Goal: Task Accomplishment & Management: Manage account settings

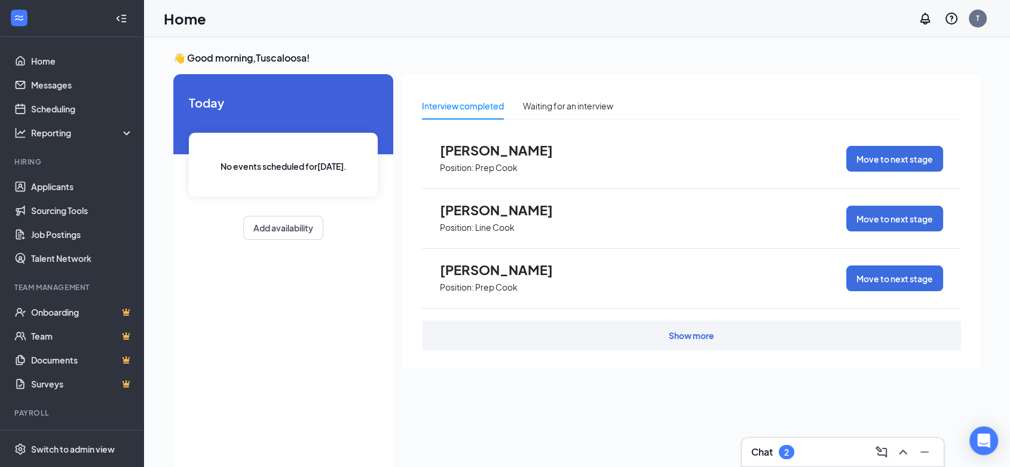
click at [220, 60] on h3 "👋 Good morning, Tuscaloosa !" at bounding box center [576, 57] width 807 height 13
click at [229, 60] on h3 "👋 Good morning, Tuscaloosa !" at bounding box center [576, 57] width 807 height 13
click at [233, 60] on h3 "👋 Good morning, Tuscaloosa !" at bounding box center [576, 57] width 807 height 13
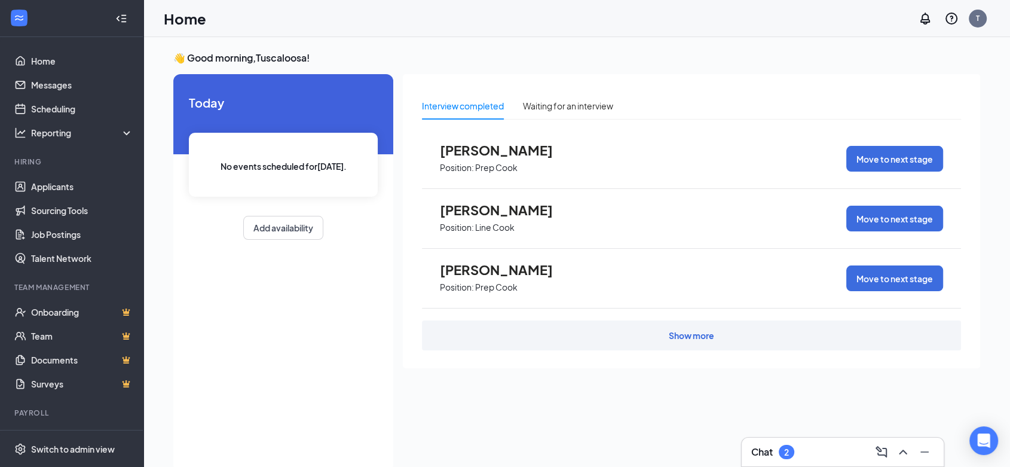
click at [231, 60] on h3 "👋 Good morning, Tuscaloosa !" at bounding box center [576, 57] width 807 height 13
click at [82, 181] on link "Applicants" at bounding box center [82, 187] width 102 height 24
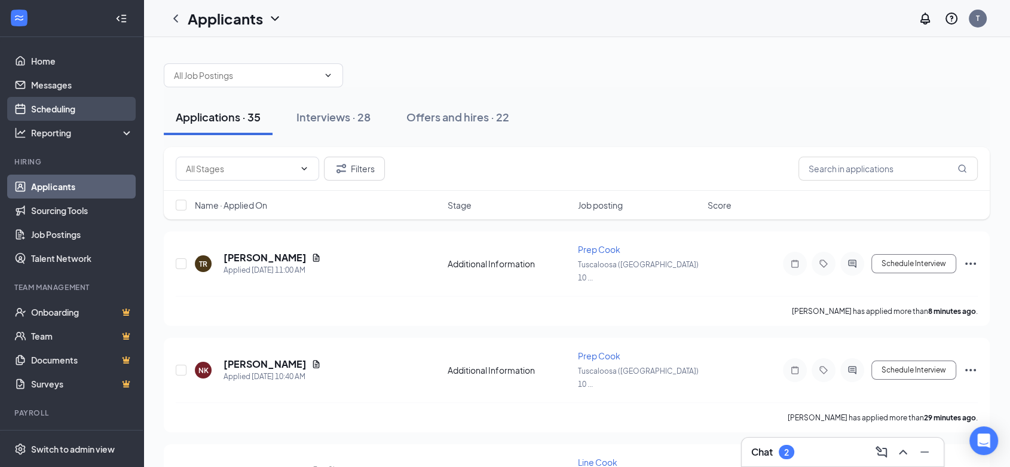
click at [63, 110] on link "Scheduling" at bounding box center [82, 109] width 102 height 24
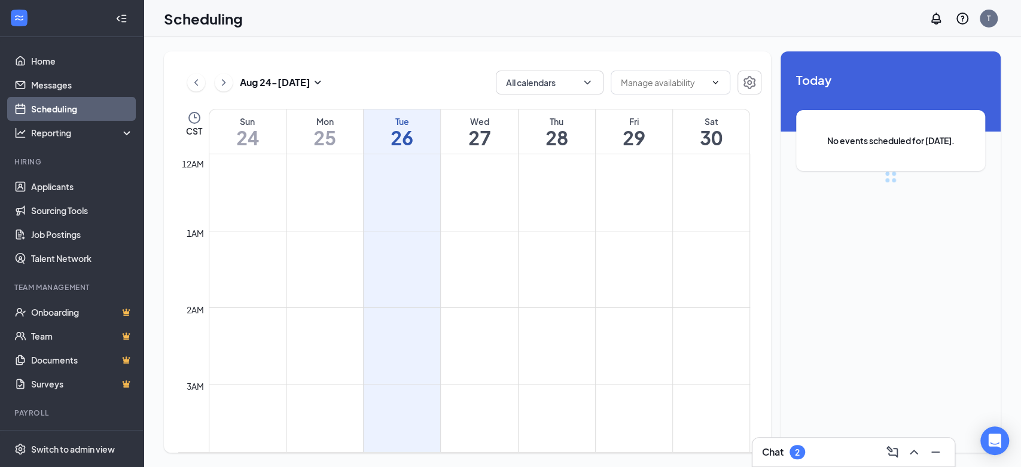
scroll to position [588, 0]
click at [486, 133] on h1 "27" at bounding box center [479, 137] width 77 height 20
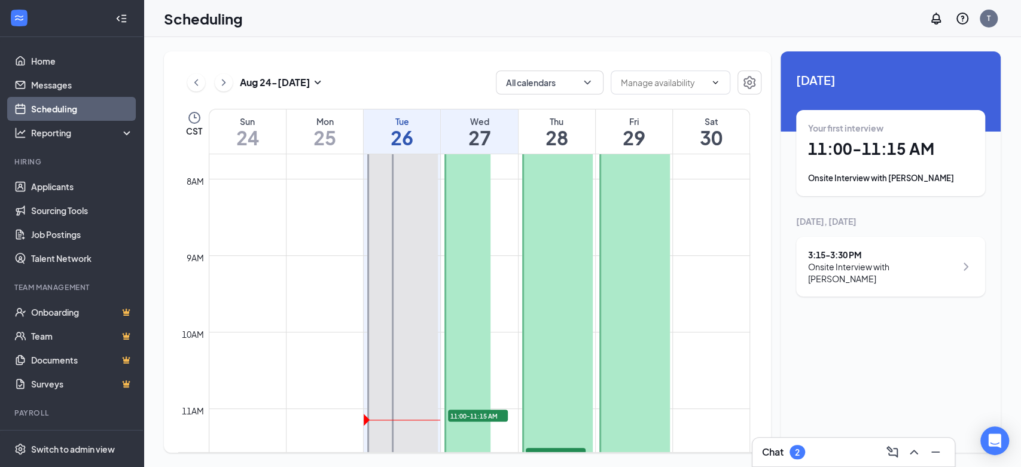
click at [552, 132] on h1 "28" at bounding box center [556, 137] width 77 height 20
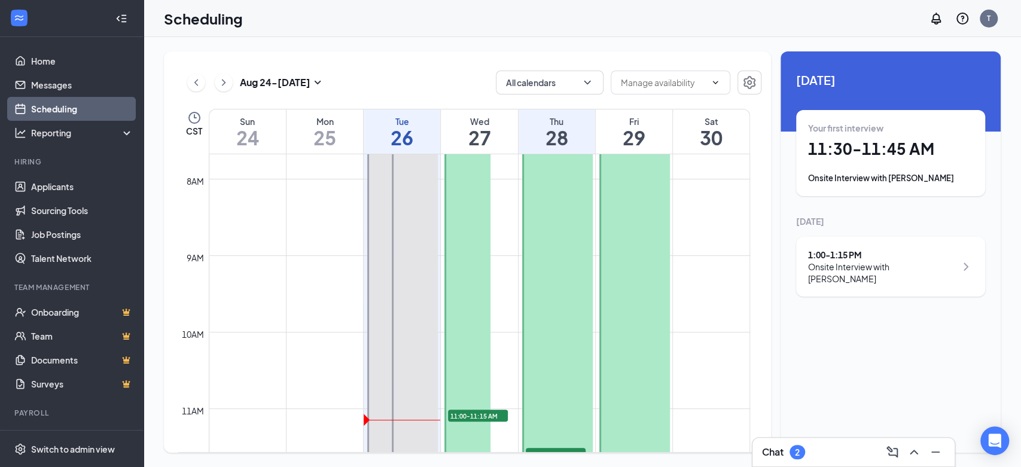
click at [622, 129] on h1 "29" at bounding box center [634, 137] width 77 height 20
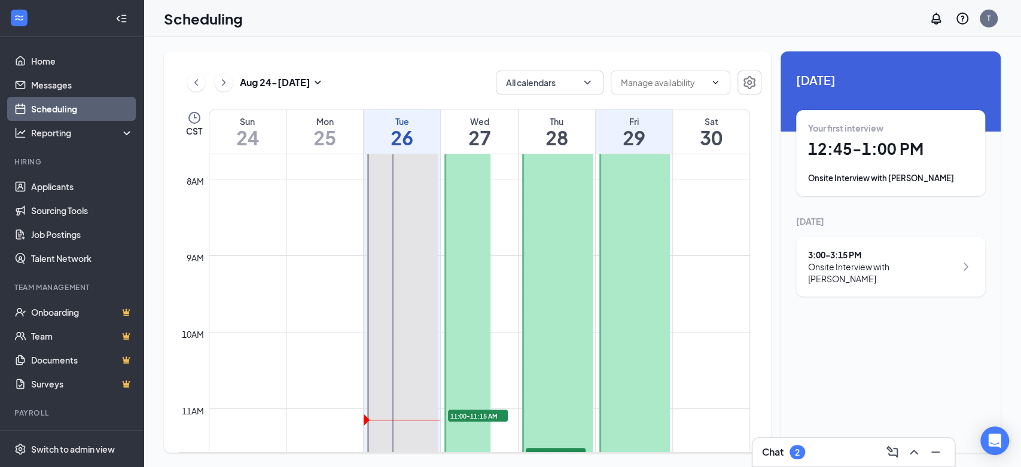
click at [689, 128] on h1 "30" at bounding box center [711, 137] width 77 height 20
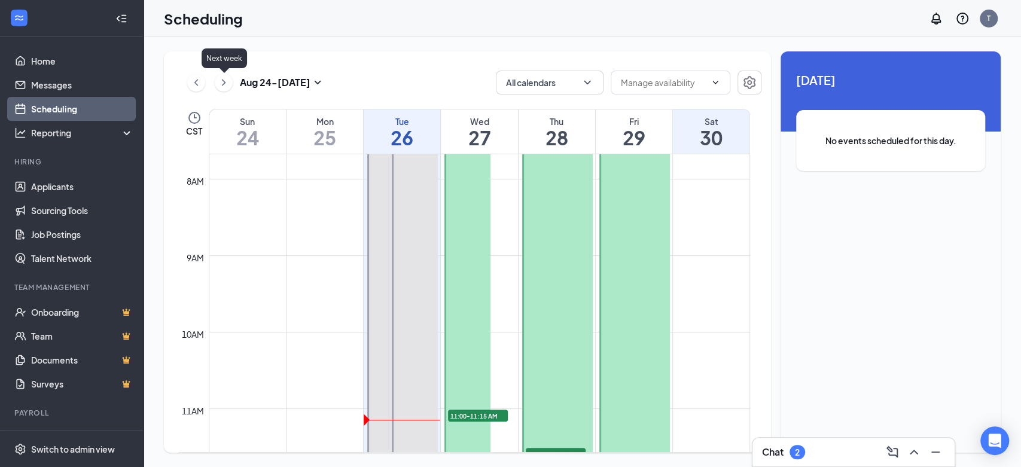
click at [224, 83] on icon "ChevronRight" at bounding box center [224, 82] width 4 height 7
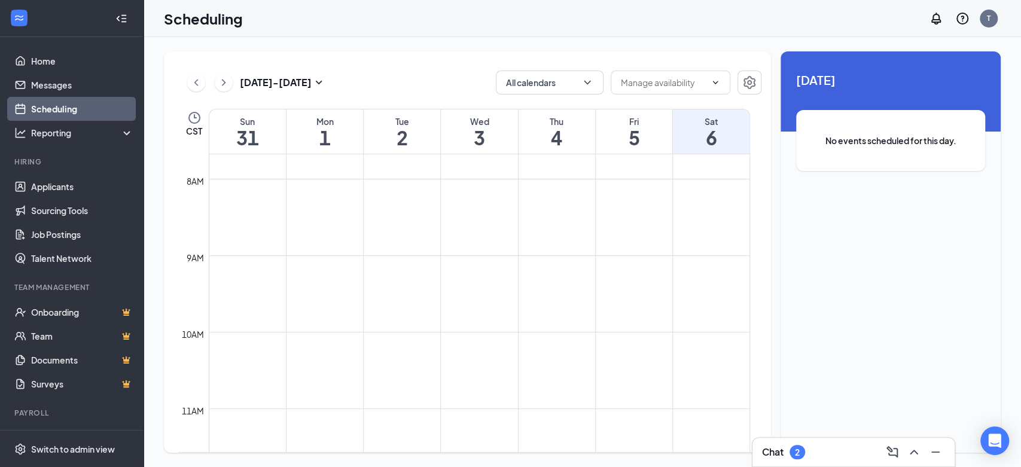
click at [325, 130] on h1 "1" at bounding box center [324, 137] width 77 height 20
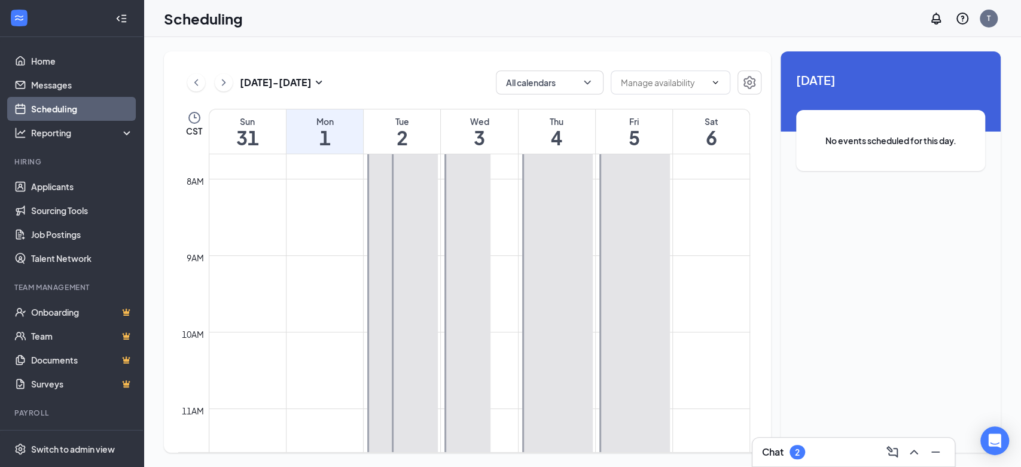
click at [410, 128] on h1 "2" at bounding box center [402, 137] width 77 height 20
click at [497, 129] on h1 "3" at bounding box center [479, 137] width 77 height 20
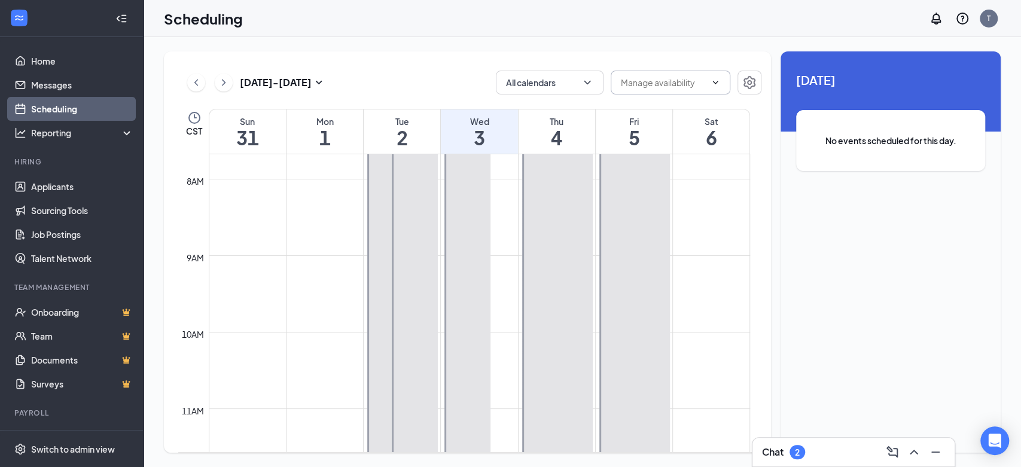
click at [643, 86] on input "text" at bounding box center [663, 82] width 85 height 13
click at [689, 109] on div "Delete all availability" at bounding box center [658, 110] width 78 height 13
type input "Delete all availability"
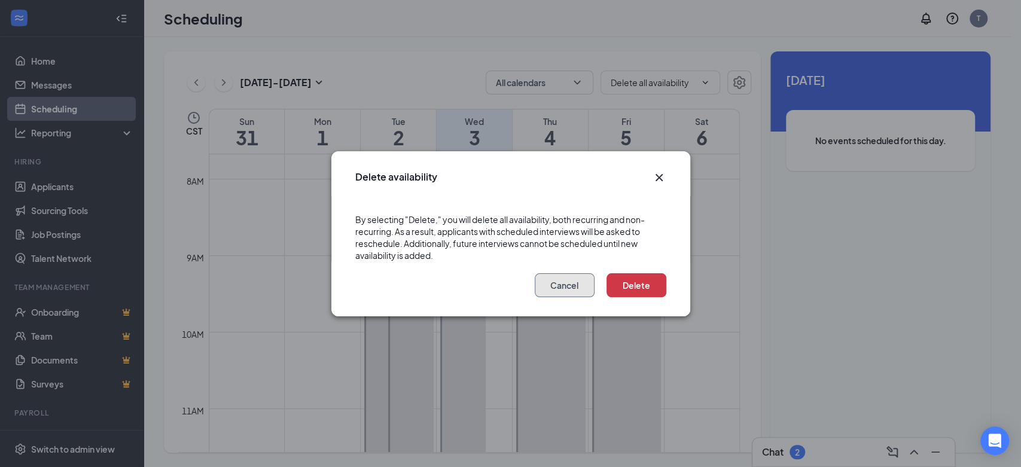
click at [547, 287] on button "Cancel" at bounding box center [565, 285] width 60 height 24
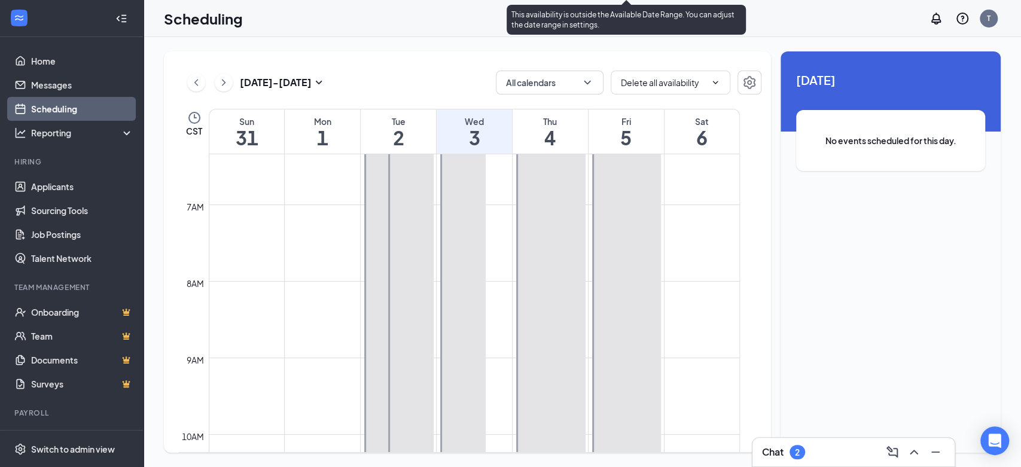
scroll to position [322, 0]
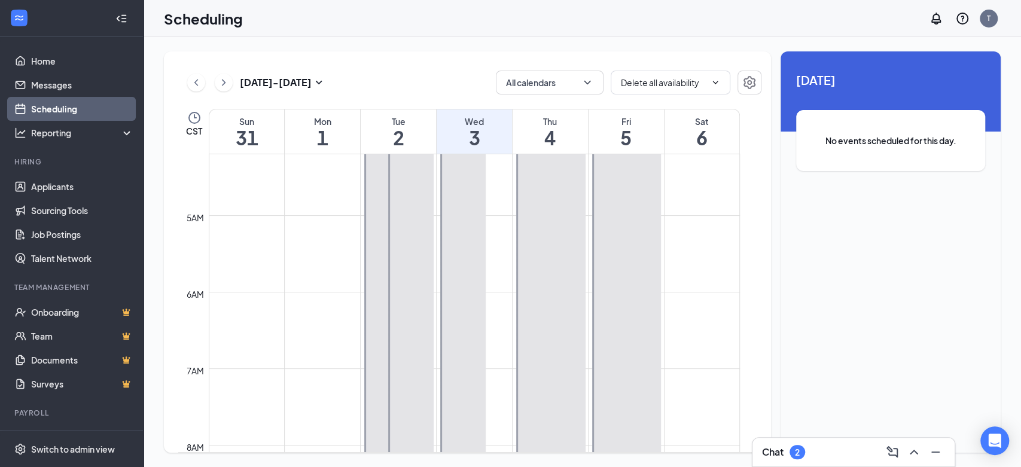
click at [311, 132] on h1 "1" at bounding box center [322, 137] width 75 height 20
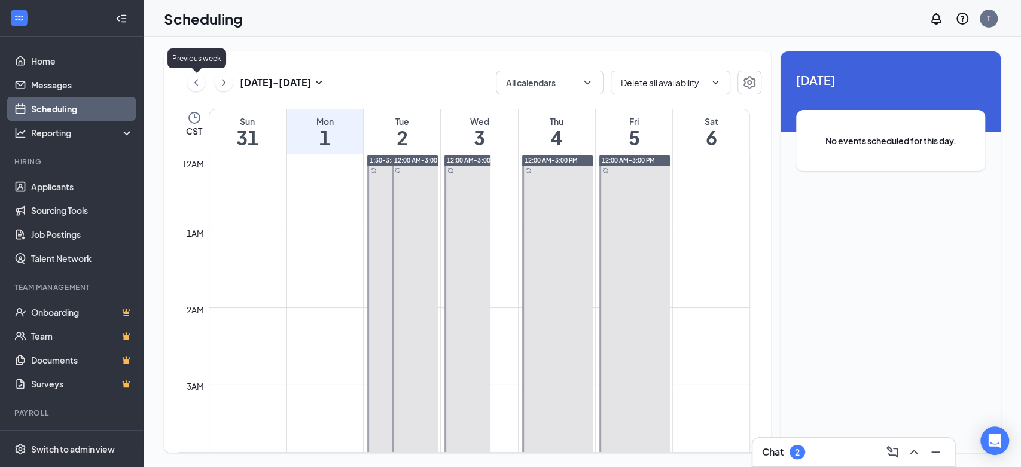
click at [199, 81] on icon "ChevronLeft" at bounding box center [196, 82] width 12 height 14
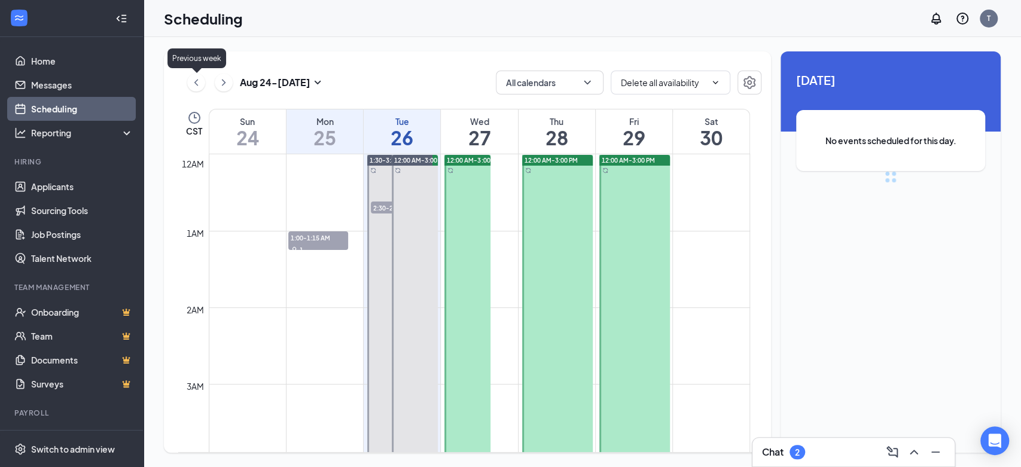
scroll to position [588, 0]
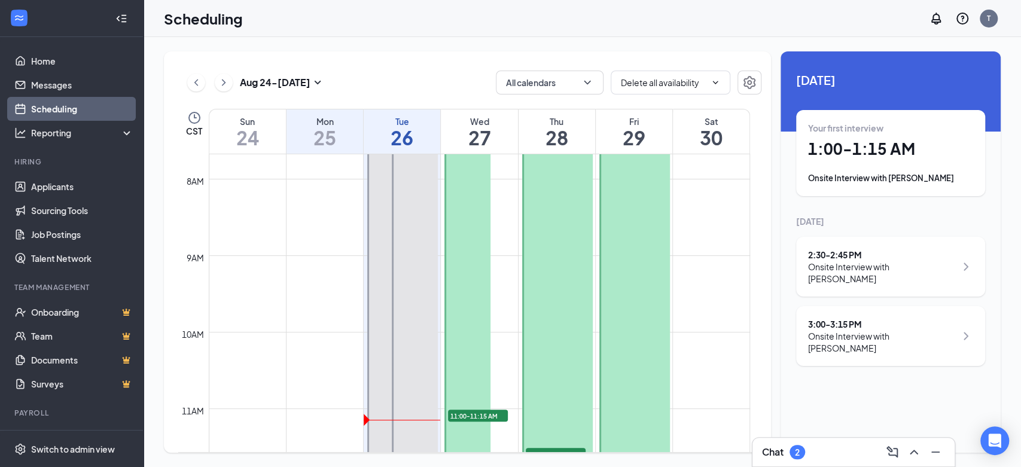
click at [333, 132] on h1 "25" at bounding box center [324, 137] width 77 height 20
click at [387, 130] on h1 "26" at bounding box center [402, 137] width 77 height 20
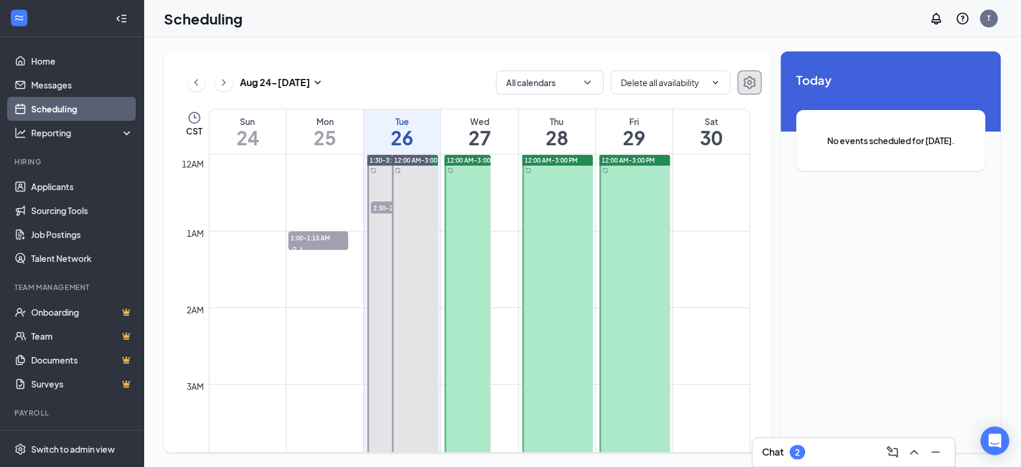
click at [748, 89] on button "button" at bounding box center [749, 83] width 24 height 24
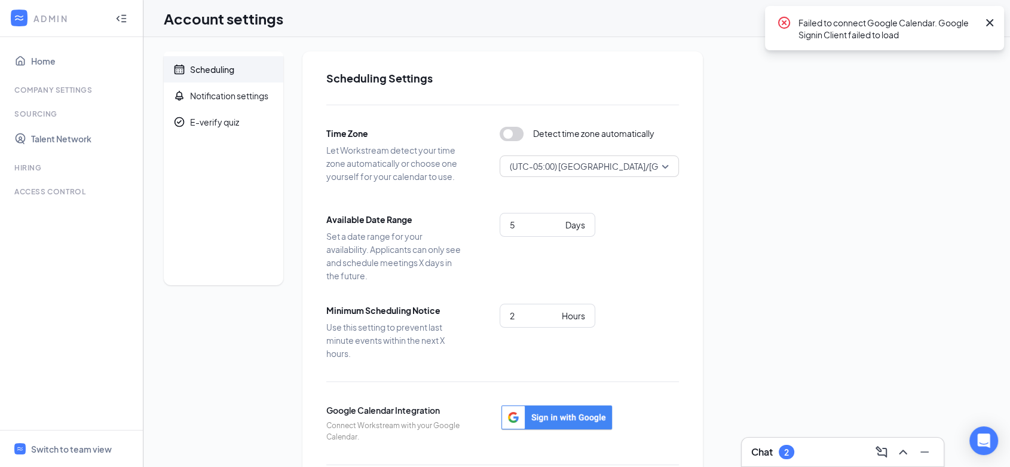
click at [583, 166] on span "(UTC-05:00) [GEOGRAPHIC_DATA]/[GEOGRAPHIC_DATA] - Central Time" at bounding box center [651, 166] width 283 height 18
click at [566, 136] on span "Detect time zone automatically" at bounding box center [593, 134] width 121 height 14
click at [51, 88] on div "Company Settings" at bounding box center [72, 90] width 117 height 10
click at [60, 139] on link "Talent Network" at bounding box center [82, 139] width 102 height 24
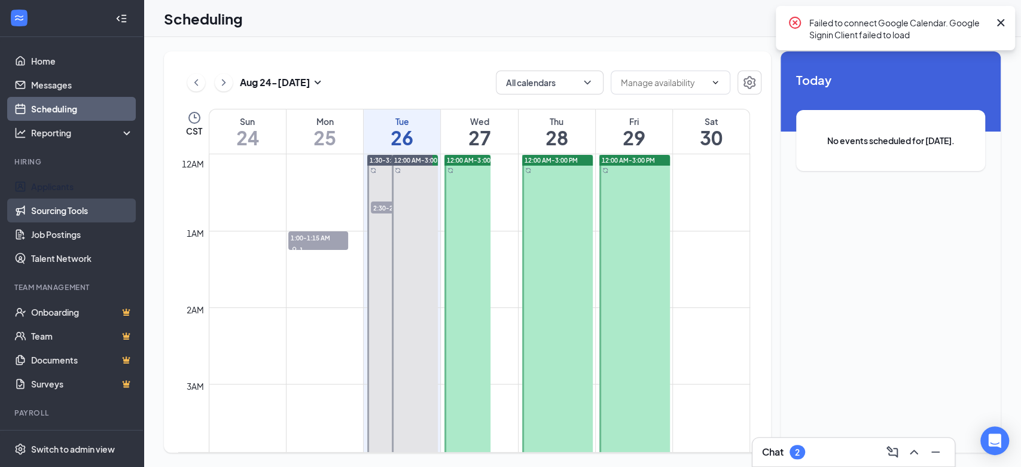
scroll to position [588, 0]
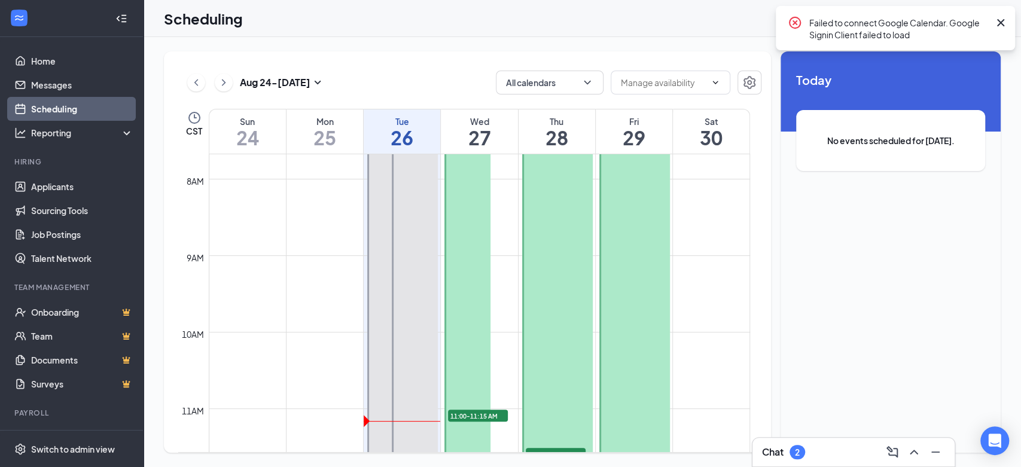
click at [48, 100] on link "Scheduling" at bounding box center [82, 109] width 102 height 24
click at [320, 128] on h1 "25" at bounding box center [324, 137] width 77 height 20
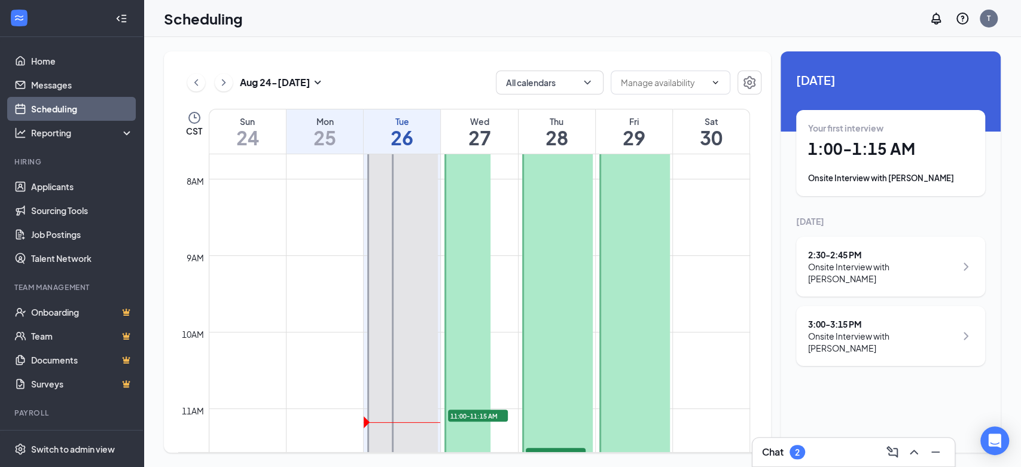
click at [429, 114] on div "Tue 26" at bounding box center [402, 131] width 77 height 44
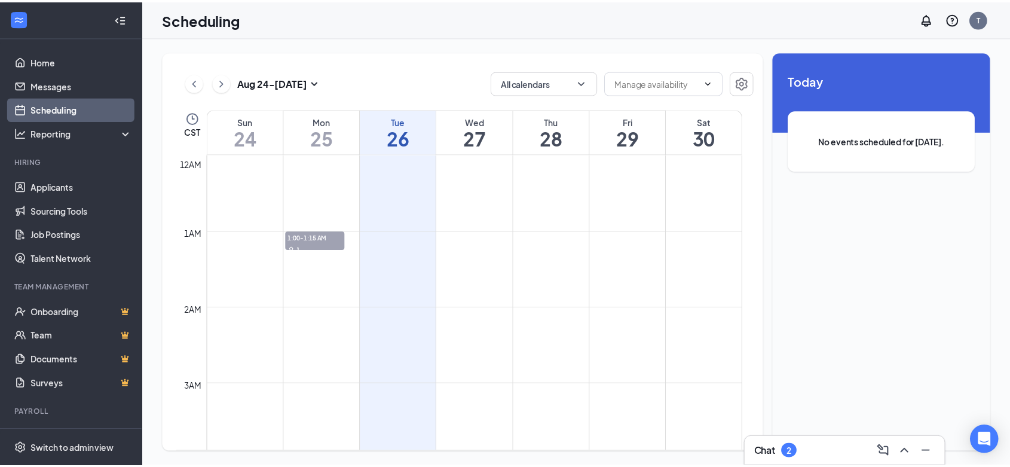
scroll to position [588, 0]
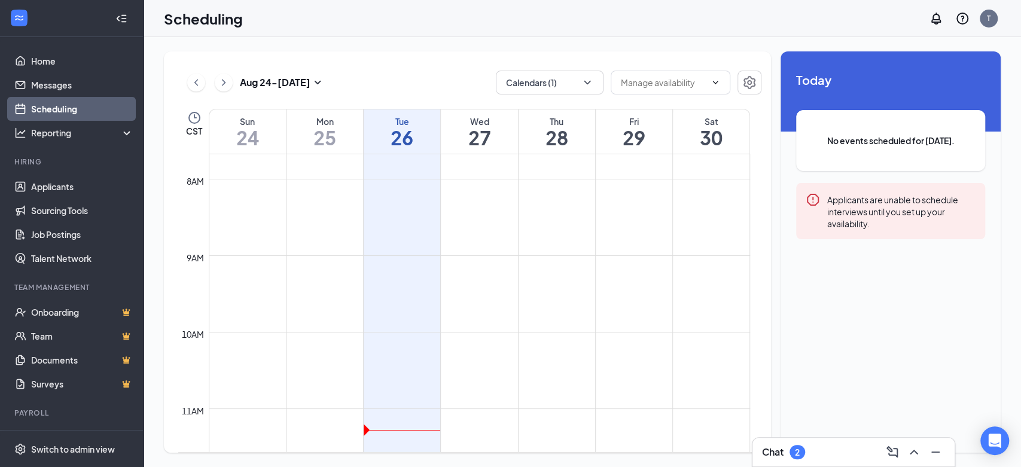
click at [497, 131] on h1 "27" at bounding box center [479, 137] width 77 height 20
click at [544, 139] on h1 "28" at bounding box center [556, 137] width 77 height 20
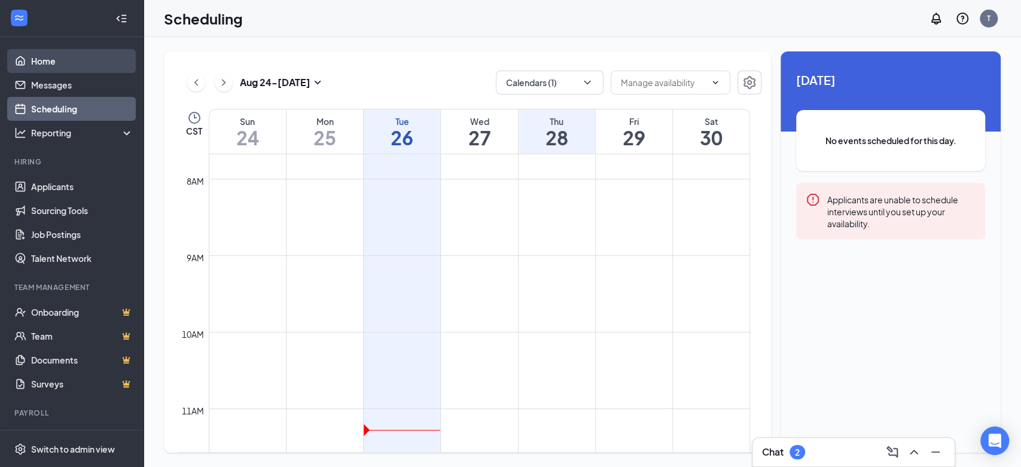
drag, startPoint x: 74, startPoint y: 65, endPoint x: 86, endPoint y: 71, distance: 13.1
click at [74, 66] on link "Home" at bounding box center [82, 61] width 102 height 24
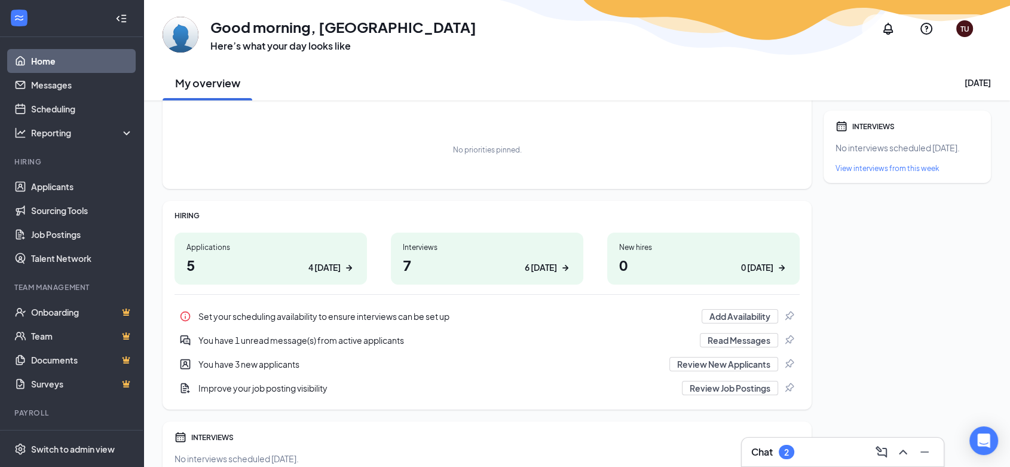
scroll to position [133, 0]
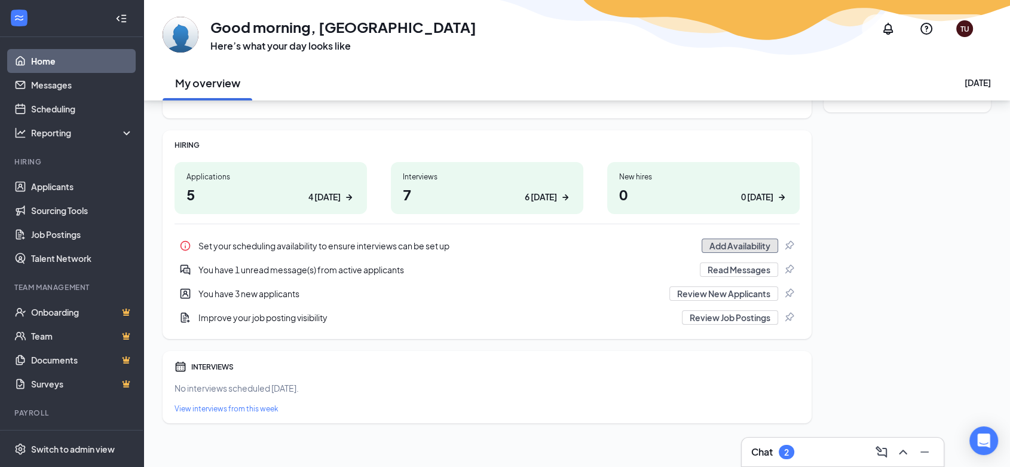
click at [734, 243] on button "Add Availability" at bounding box center [740, 246] width 77 height 14
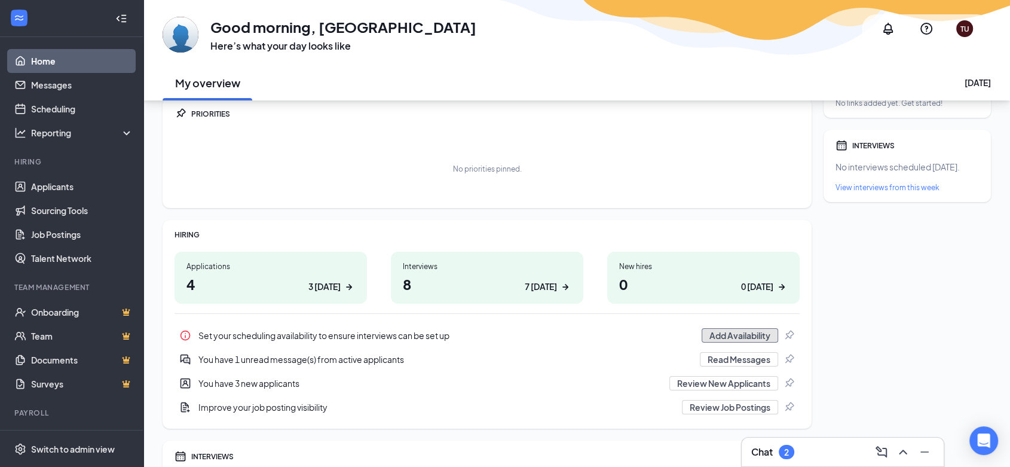
scroll to position [66, 0]
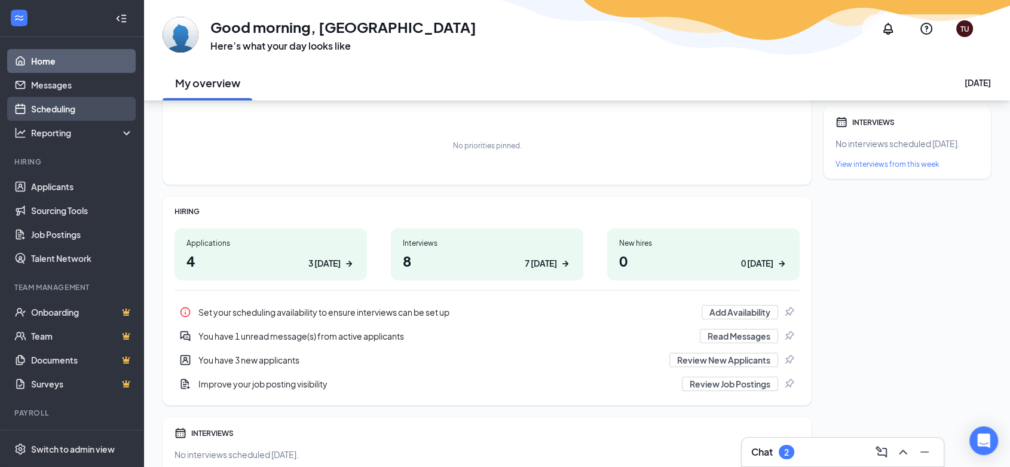
click at [41, 108] on link "Scheduling" at bounding box center [82, 109] width 102 height 24
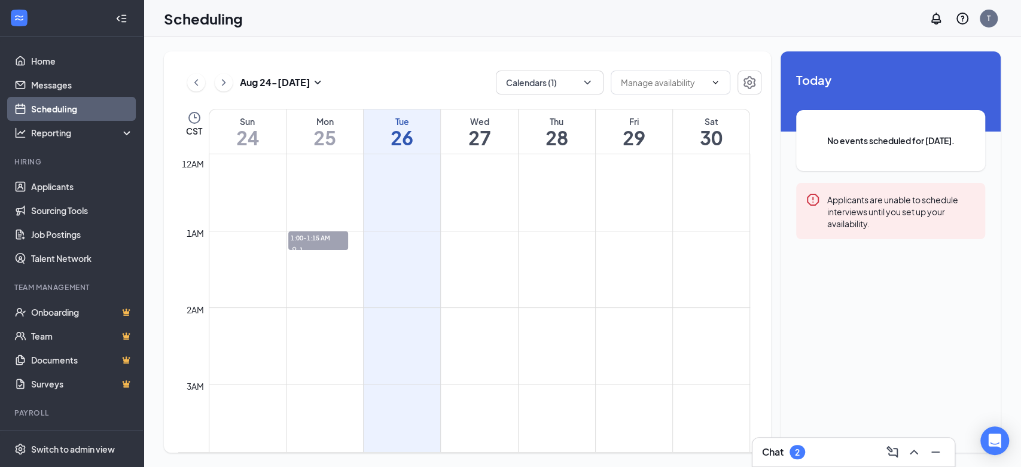
click at [484, 132] on h1 "27" at bounding box center [479, 137] width 77 height 20
click at [552, 140] on h1 "28" at bounding box center [556, 137] width 77 height 20
click at [639, 132] on h1 "29" at bounding box center [634, 137] width 77 height 20
click at [413, 124] on div "Tue" at bounding box center [402, 121] width 77 height 12
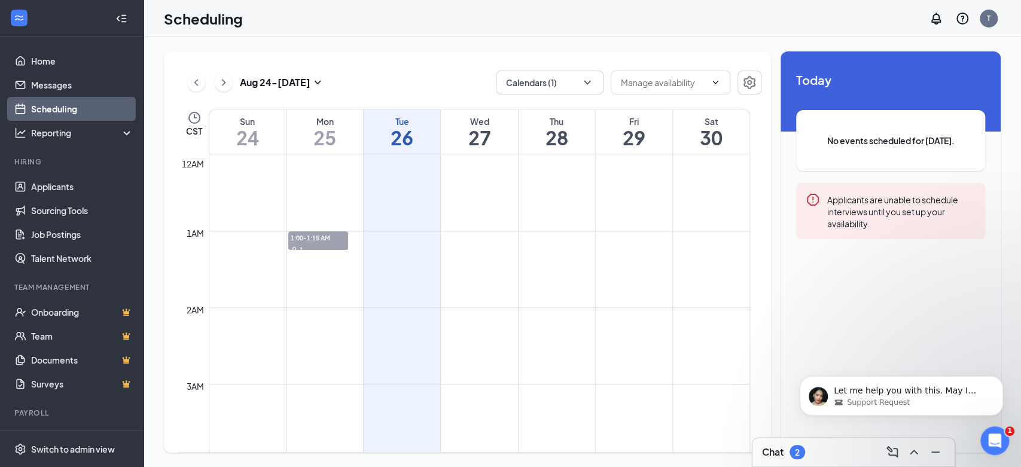
click at [851, 452] on div "Chat 2" at bounding box center [853, 451] width 183 height 19
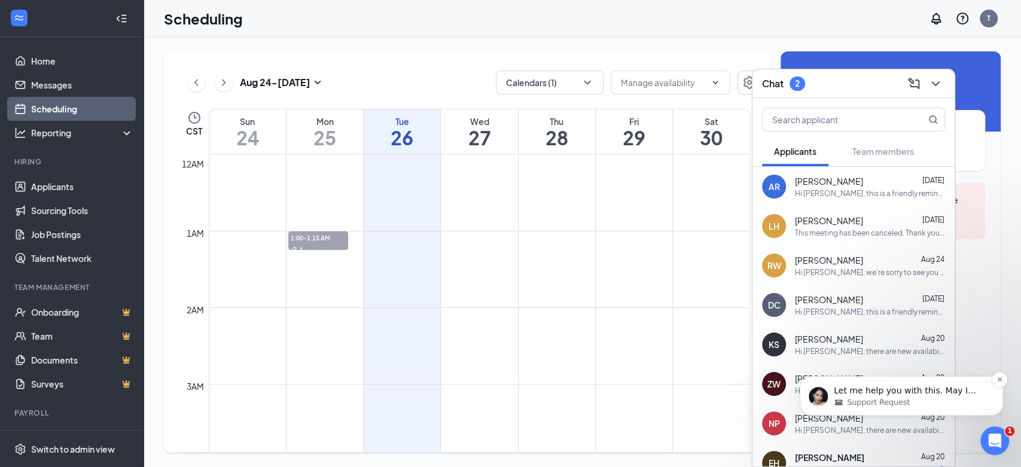
click at [867, 399] on span "Support Request" at bounding box center [878, 402] width 63 height 11
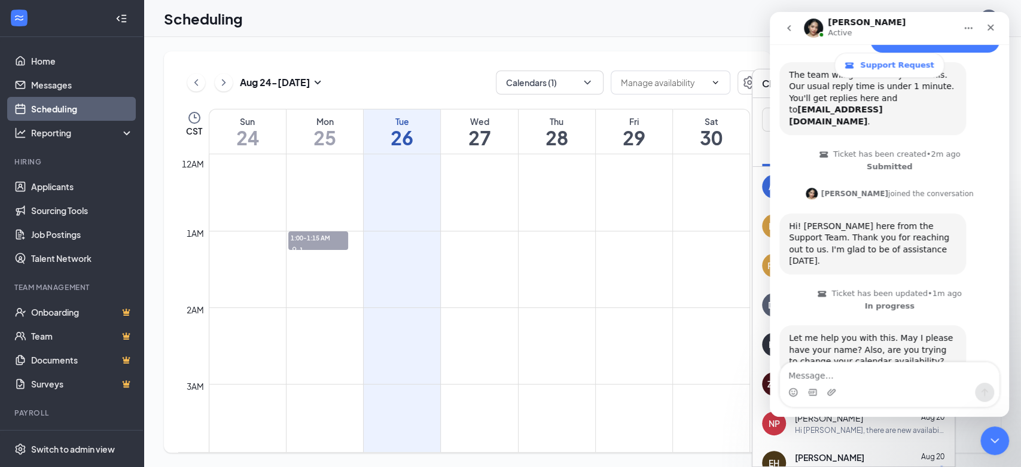
scroll to position [101, 0]
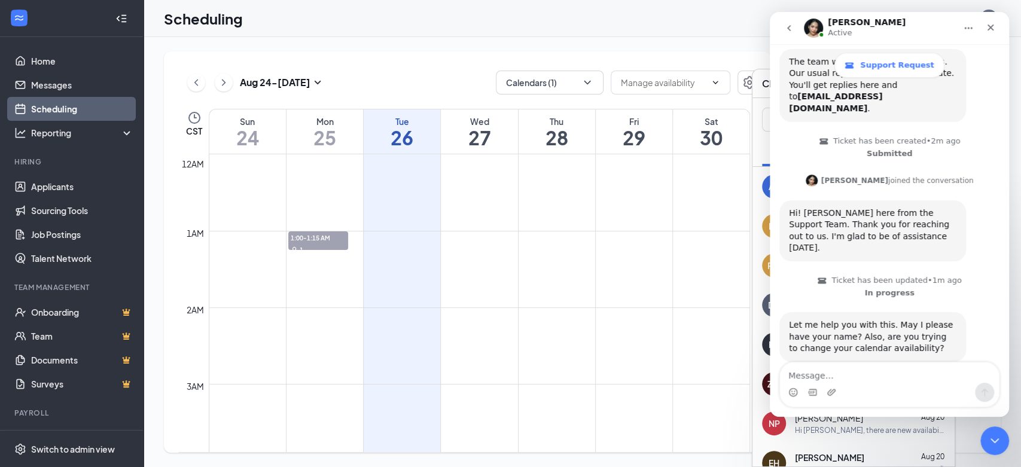
click at [899, 381] on textarea "Message…" at bounding box center [889, 372] width 219 height 20
type textarea "Khadeshia. And yes."
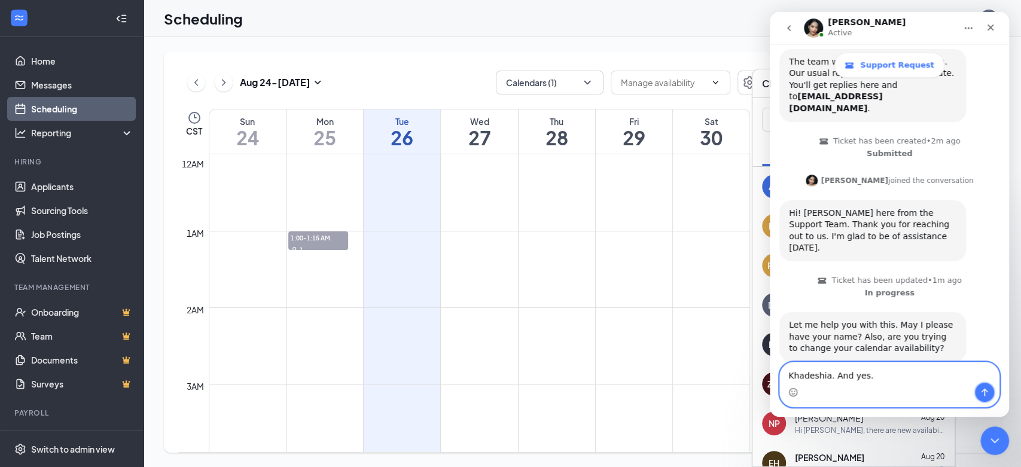
click at [984, 396] on icon "Send a message…" at bounding box center [984, 392] width 10 height 10
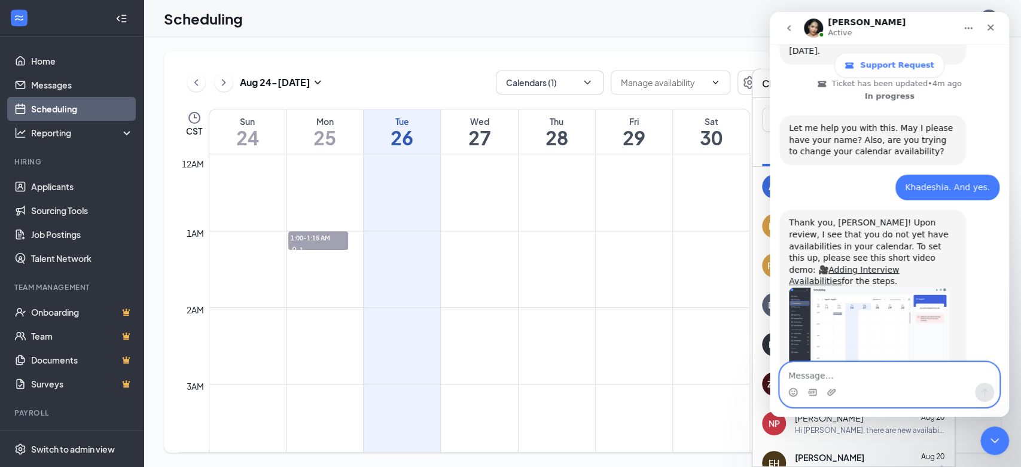
scroll to position [301, 0]
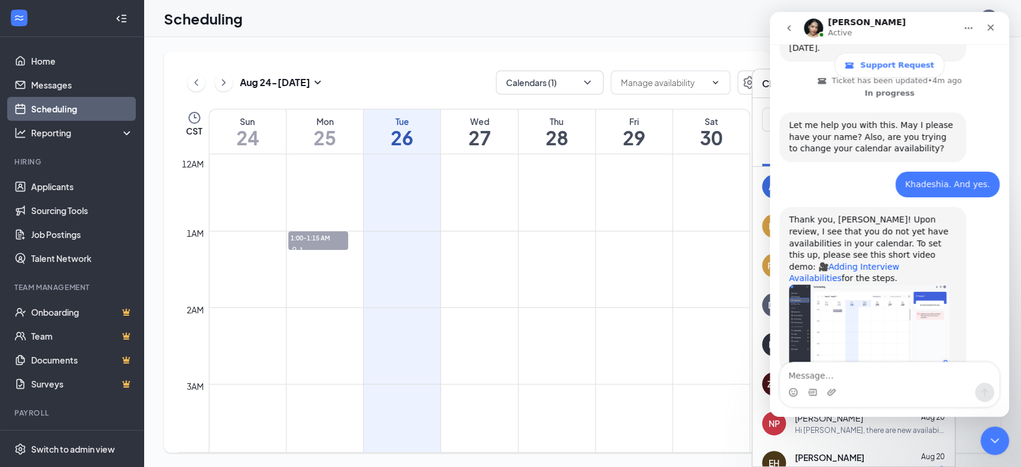
click at [899, 262] on link "Adding Interview Availabilities" at bounding box center [844, 273] width 110 height 22
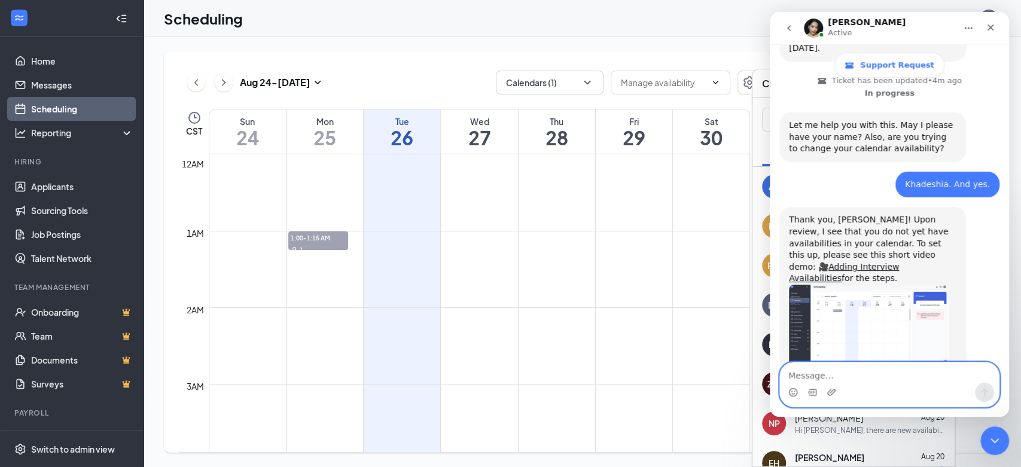
click at [880, 376] on textarea "Message…" at bounding box center [889, 372] width 219 height 20
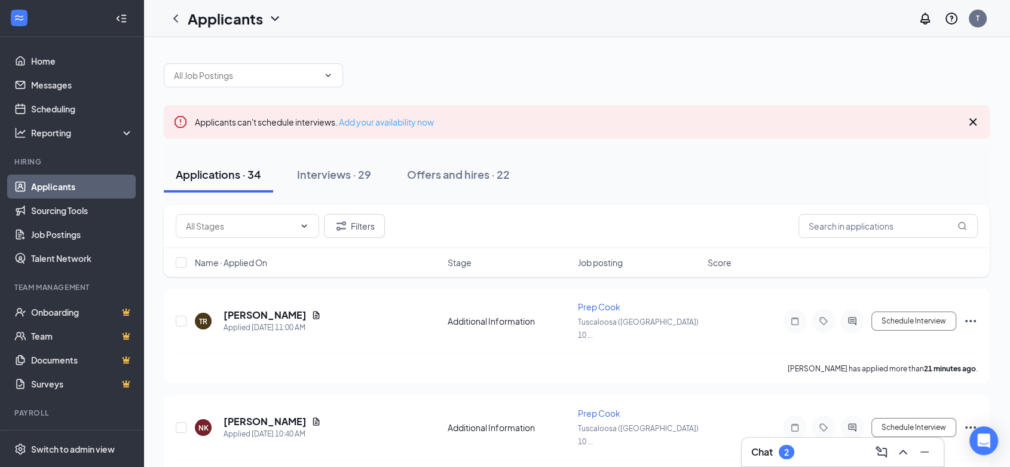
click at [385, 118] on link "Add your availability now" at bounding box center [386, 122] width 95 height 11
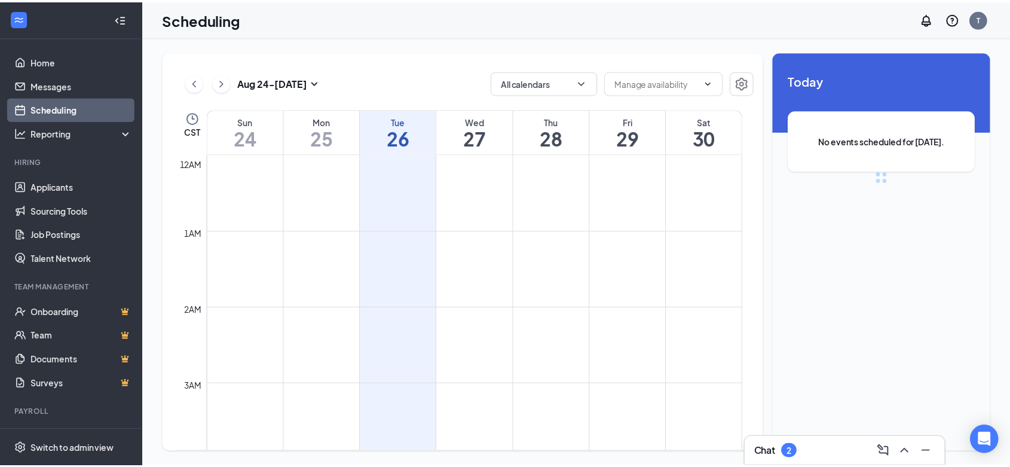
scroll to position [588, 0]
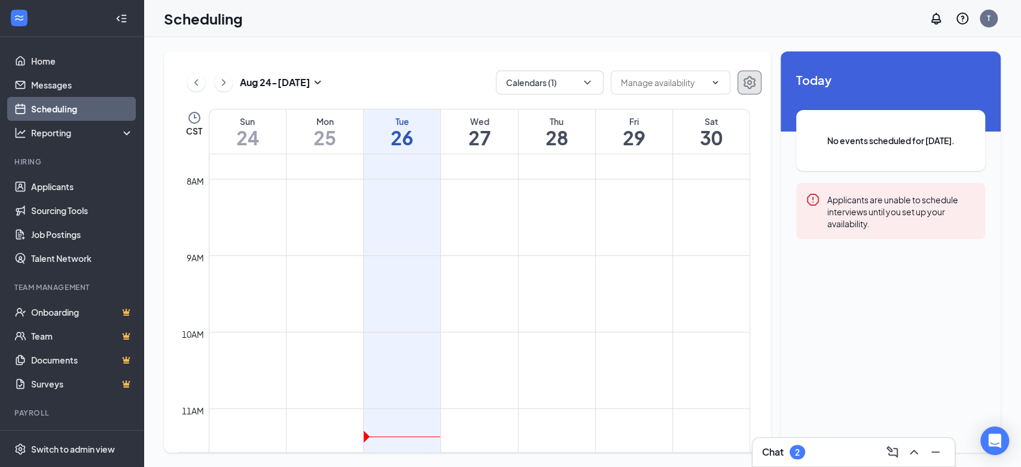
click at [740, 86] on button "button" at bounding box center [749, 83] width 24 height 24
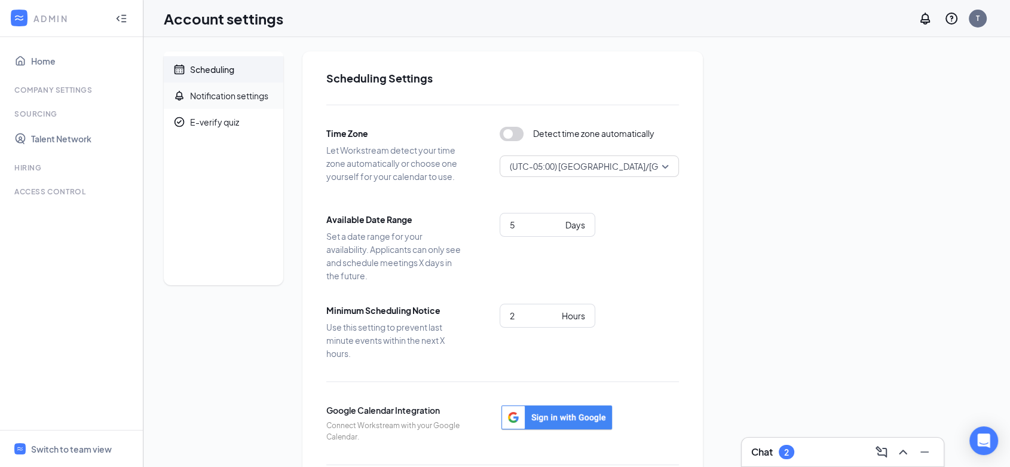
click at [209, 99] on div "Notification settings" at bounding box center [229, 96] width 78 height 12
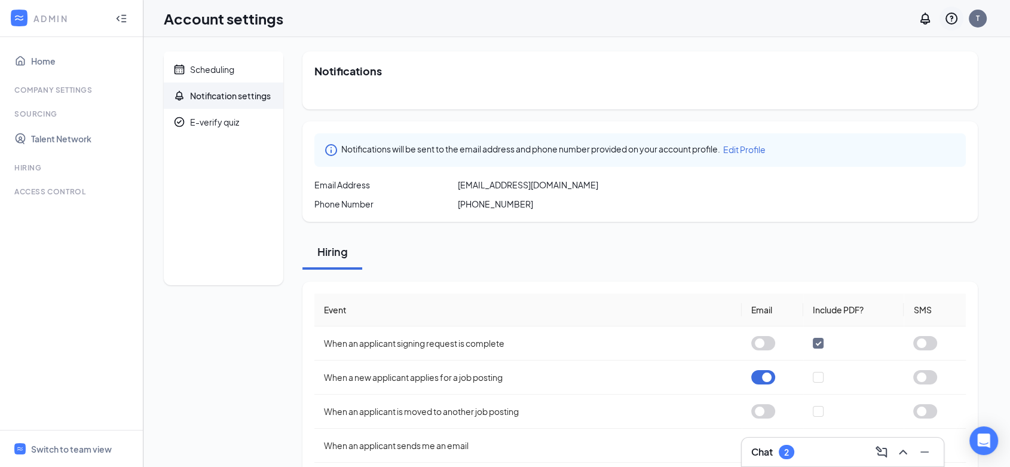
click at [948, 18] on icon "QuestionInfo" at bounding box center [952, 18] width 14 height 14
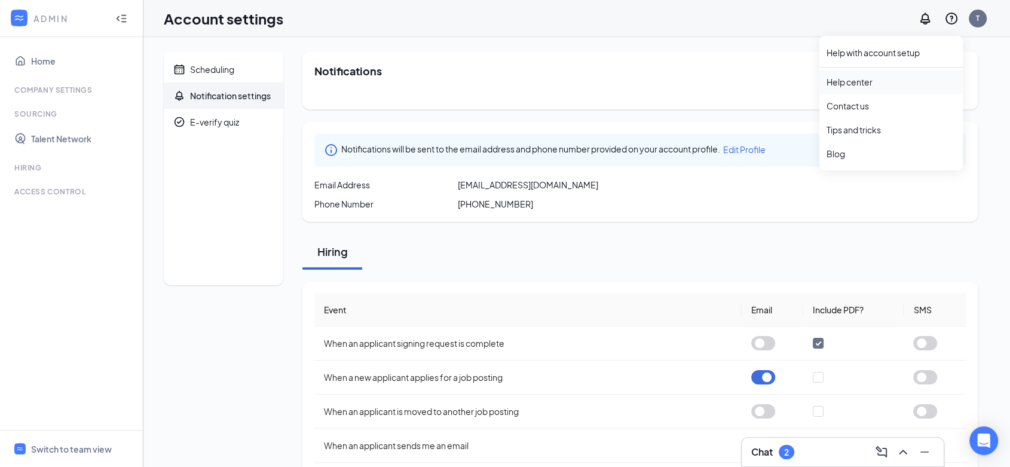
click at [847, 82] on link "Help center" at bounding box center [891, 82] width 129 height 12
drag, startPoint x: 951, startPoint y: 20, endPoint x: 920, endPoint y: 61, distance: 50.8
click at [950, 20] on icon "QuestionInfo" at bounding box center [952, 18] width 14 height 14
click at [854, 111] on div "Contact us" at bounding box center [891, 106] width 129 height 12
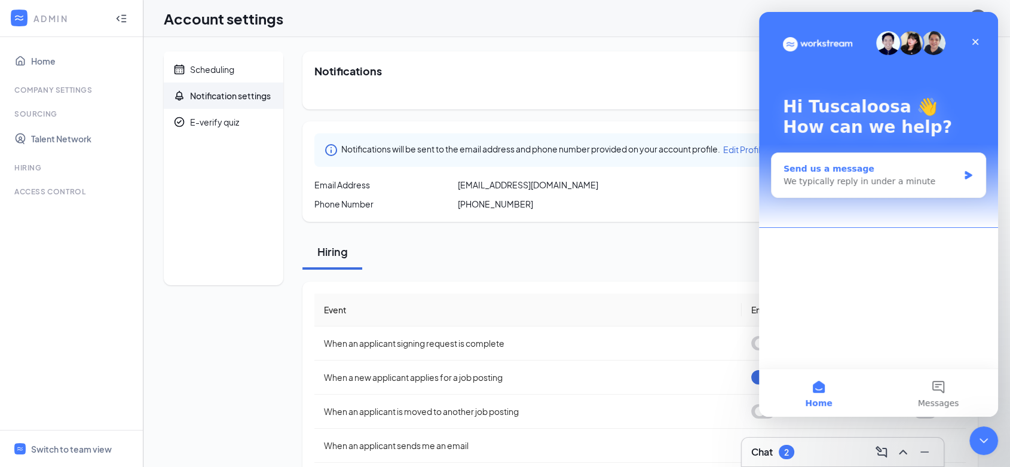
click at [889, 172] on div "Send us a message" at bounding box center [871, 169] width 175 height 13
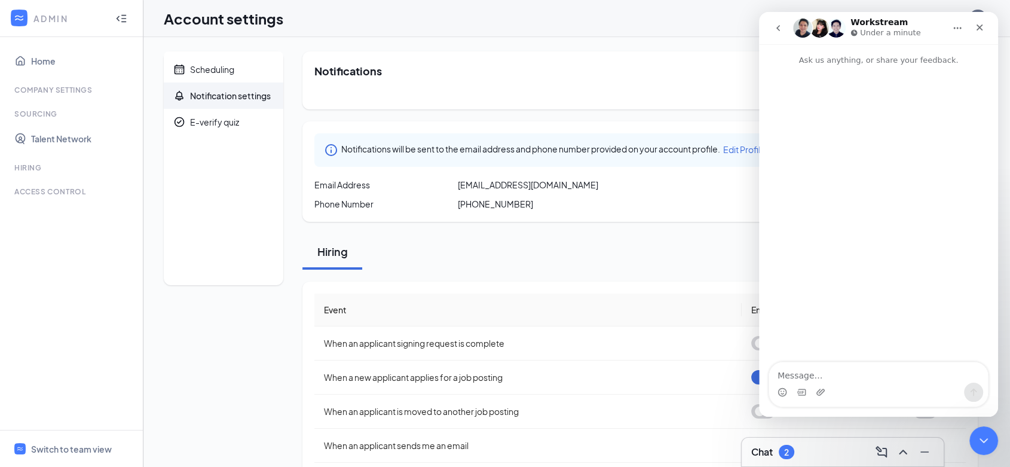
click at [846, 374] on textarea "Message…" at bounding box center [879, 372] width 219 height 20
type textarea "p"
click at [811, 381] on textarea "Please change availibiliyt." at bounding box center [879, 372] width 219 height 20
click at [926, 376] on textarea "Please change availability." at bounding box center [879, 372] width 219 height 20
type textarea "Please change availability."
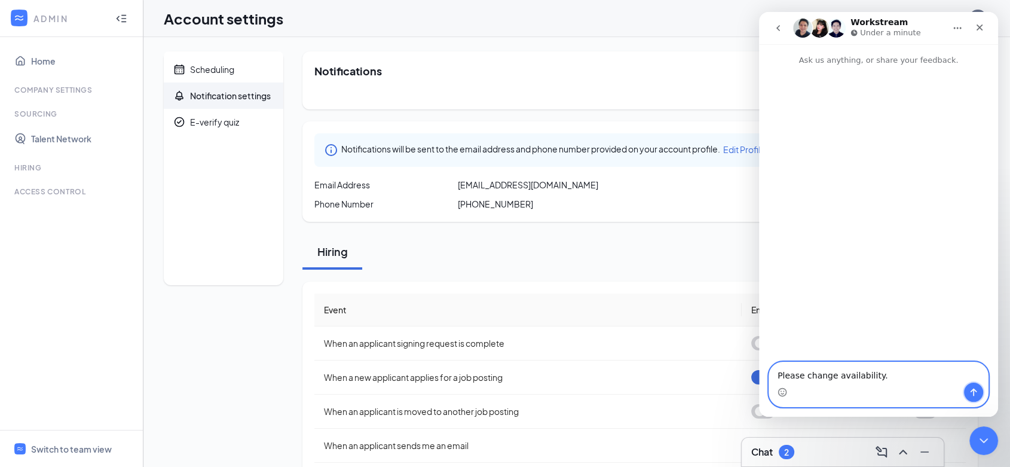
click at [970, 396] on icon "Send a message…" at bounding box center [974, 392] width 10 height 10
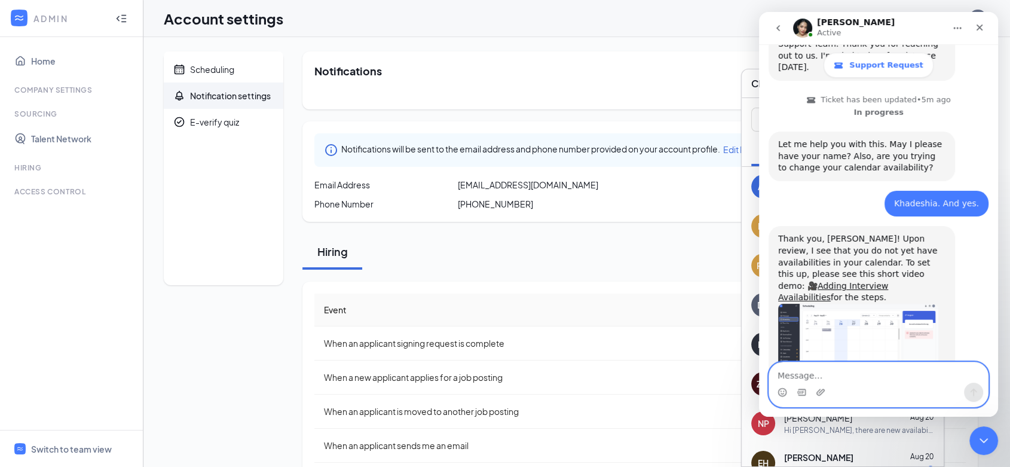
scroll to position [301, 0]
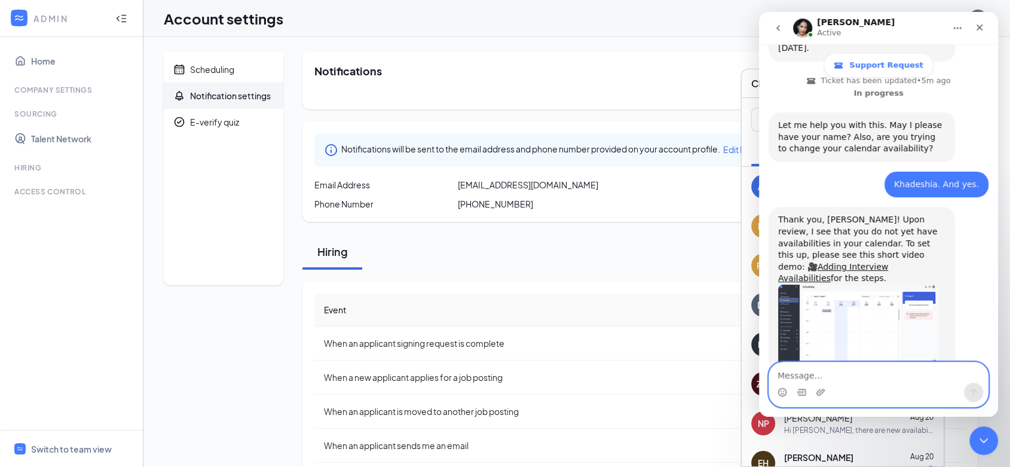
click at [871, 379] on textarea "Message…" at bounding box center [879, 372] width 219 height 20
type textarea "Sorry. I'm not able to open link."
click at [976, 393] on icon "Send a message…" at bounding box center [974, 392] width 10 height 10
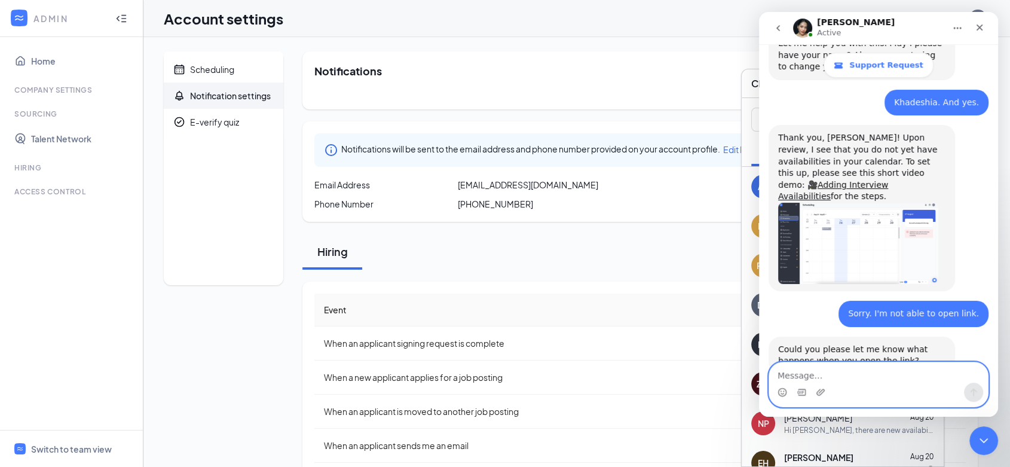
scroll to position [383, 0]
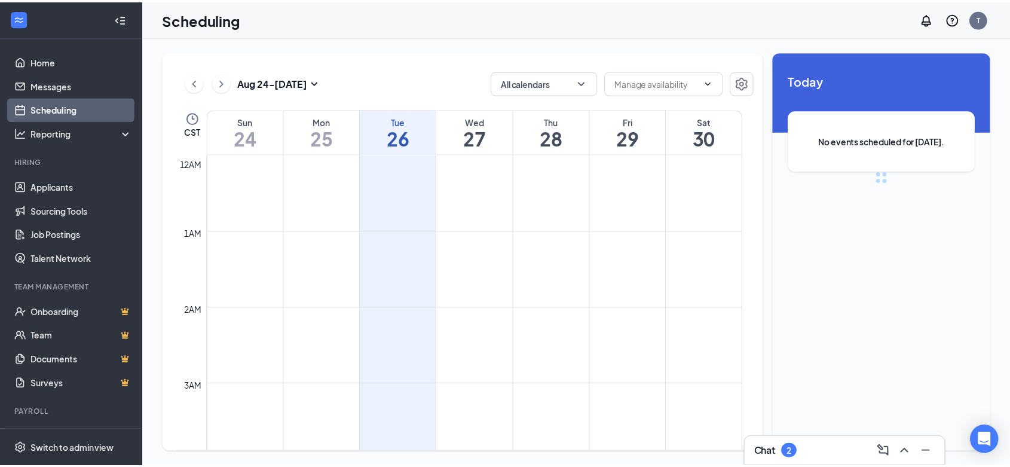
scroll to position [588, 0]
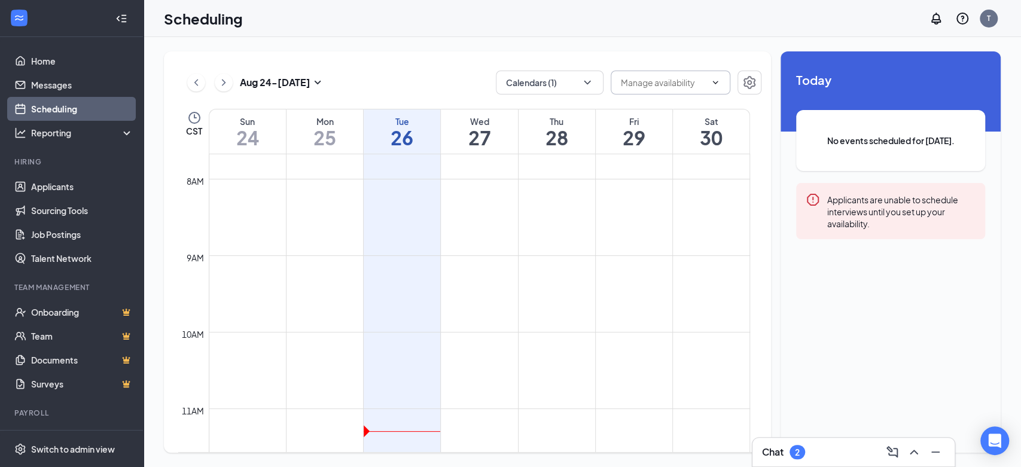
drag, startPoint x: 881, startPoint y: 205, endPoint x: 729, endPoint y: 83, distance: 194.8
click at [860, 194] on div "Applicants are unable to schedule interviews until you set up your availability." at bounding box center [901, 211] width 148 height 37
click at [740, 84] on button "button" at bounding box center [749, 83] width 24 height 24
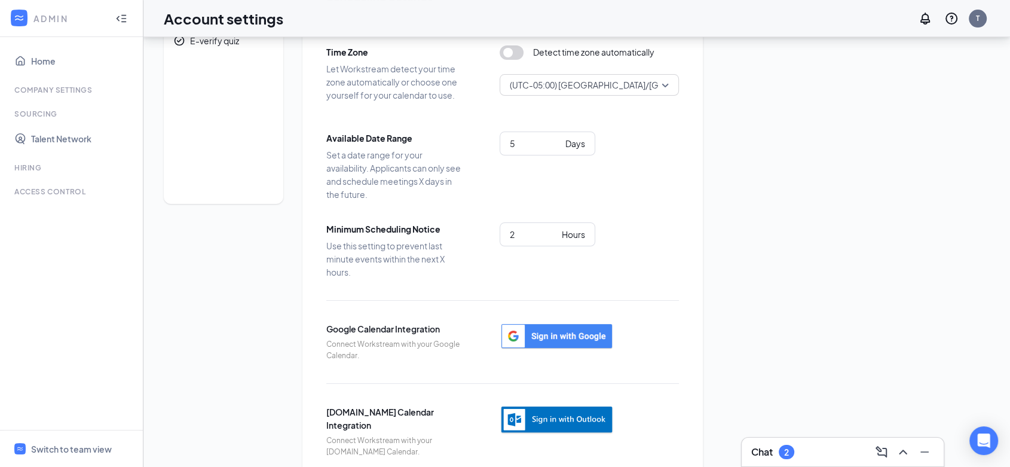
scroll to position [105, 0]
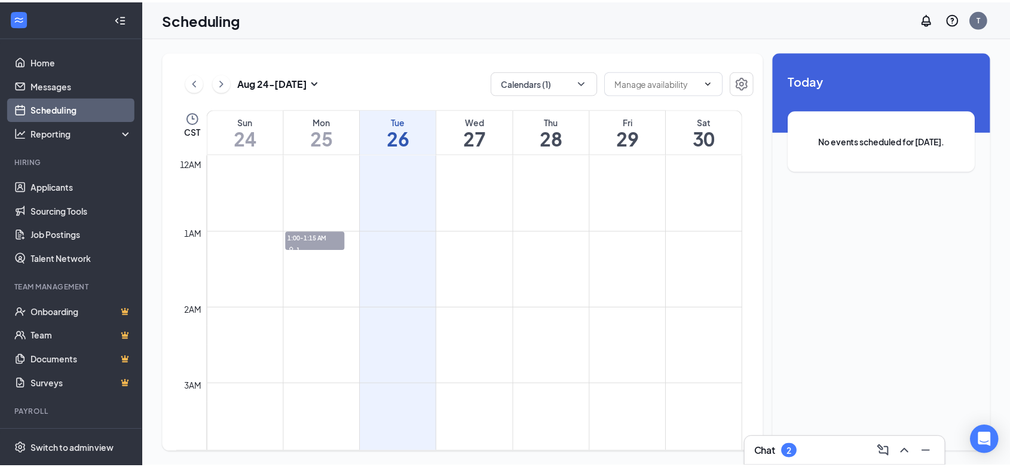
scroll to position [588, 0]
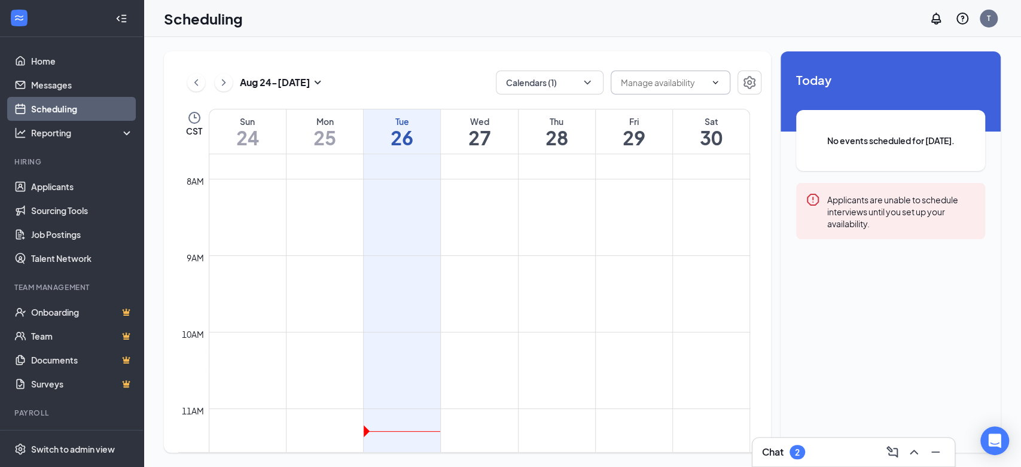
click at [674, 89] on span at bounding box center [670, 83] width 120 height 24
click at [657, 80] on input "text" at bounding box center [663, 82] width 85 height 13
click at [761, 80] on div "[DATE] - [DATE] Calendars (1) CST Sun 24 Mon 25 Tue 26 Wed 27 Thu 28 Fri 29 Sat…" at bounding box center [467, 251] width 607 height 401
click at [746, 86] on icon "Settings" at bounding box center [749, 82] width 12 height 13
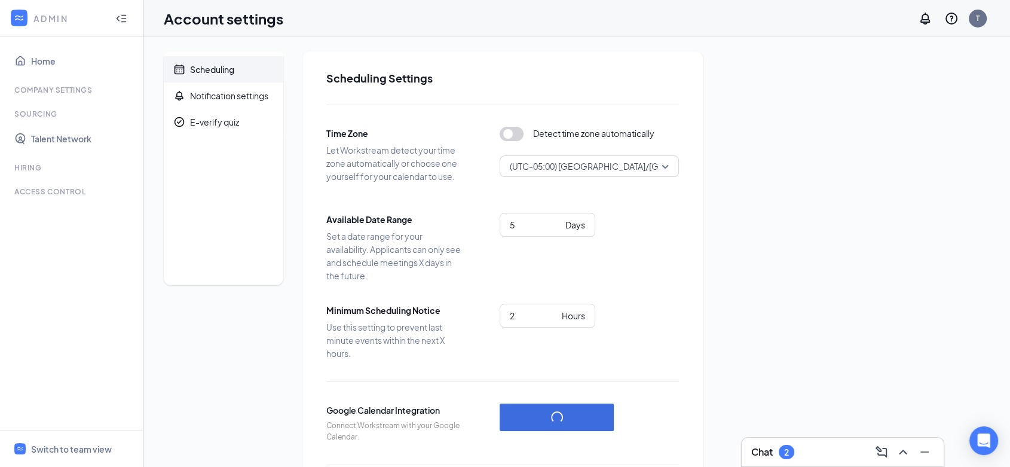
click at [677, 298] on div "Time Zone Let Workstream detect your time zone automatically or choose one your…" at bounding box center [502, 322] width 353 height 434
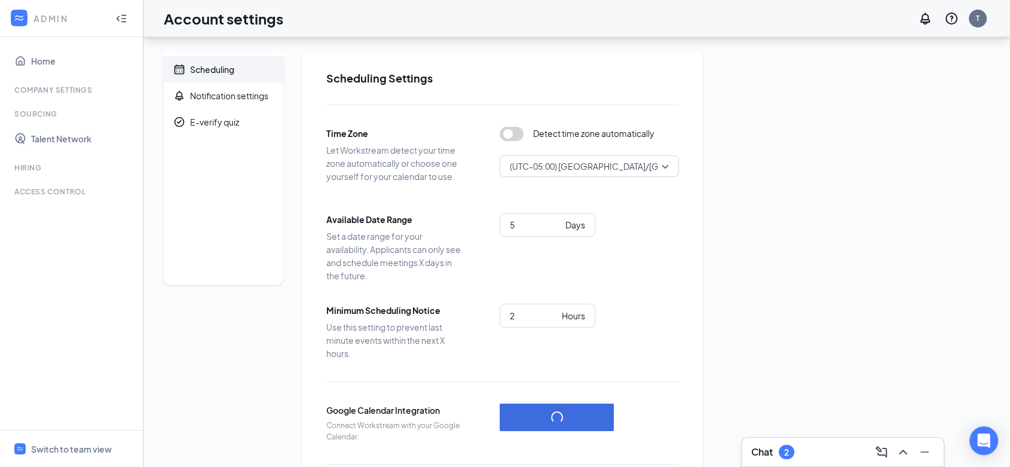
scroll to position [105, 0]
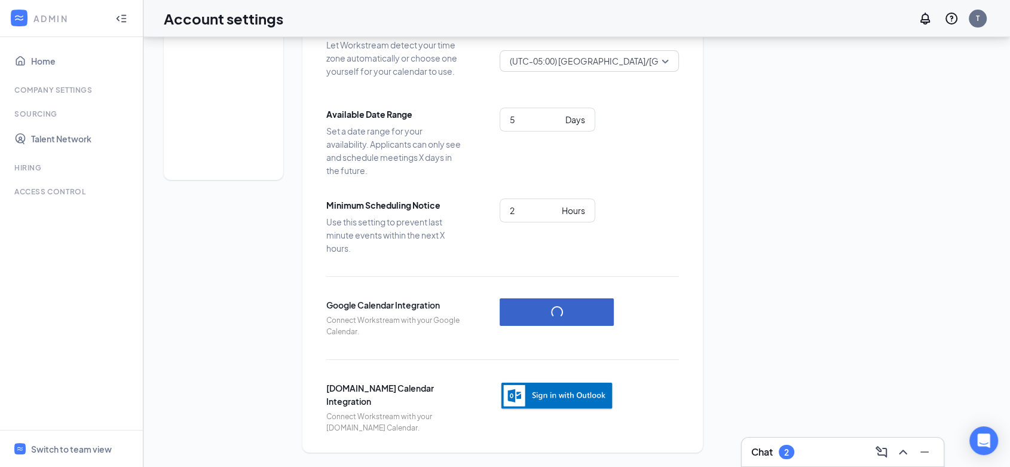
click at [549, 319] on button "button" at bounding box center [557, 312] width 114 height 28
click at [529, 397] on img "button" at bounding box center [557, 395] width 114 height 29
click at [569, 395] on img "button" at bounding box center [557, 395] width 114 height 29
